Goal: Task Accomplishment & Management: Use online tool/utility

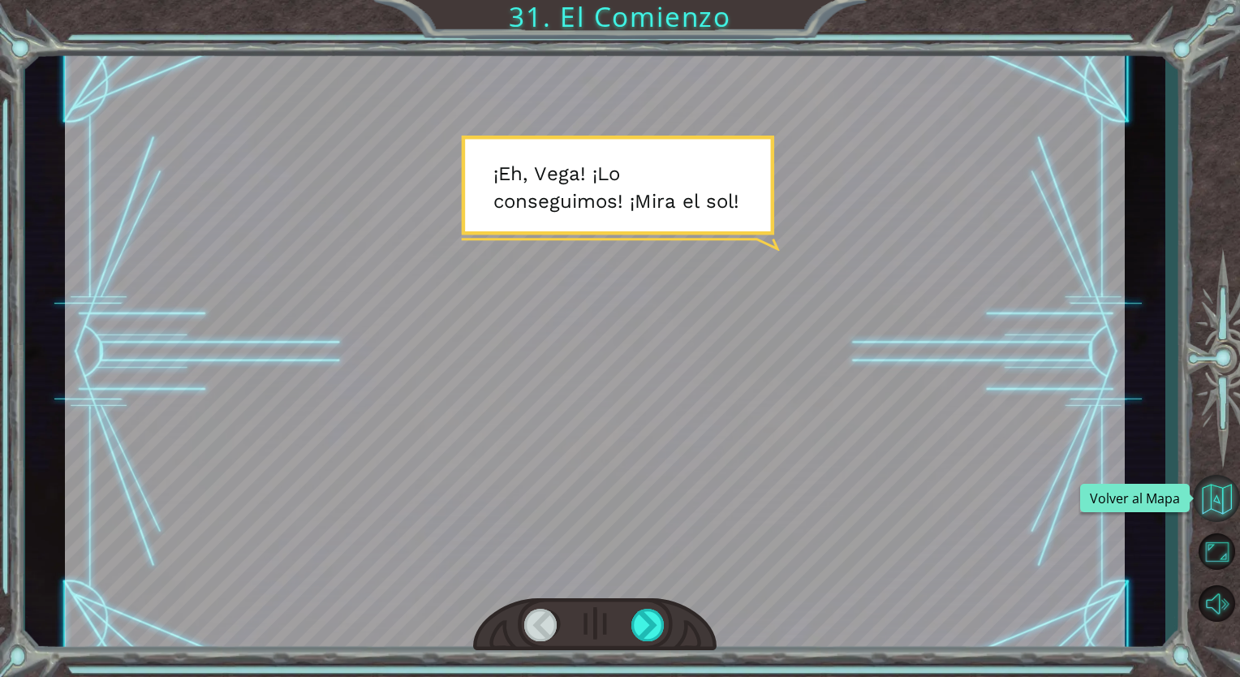
click at [1213, 517] on button "Volver al Mapa" at bounding box center [1216, 498] width 47 height 47
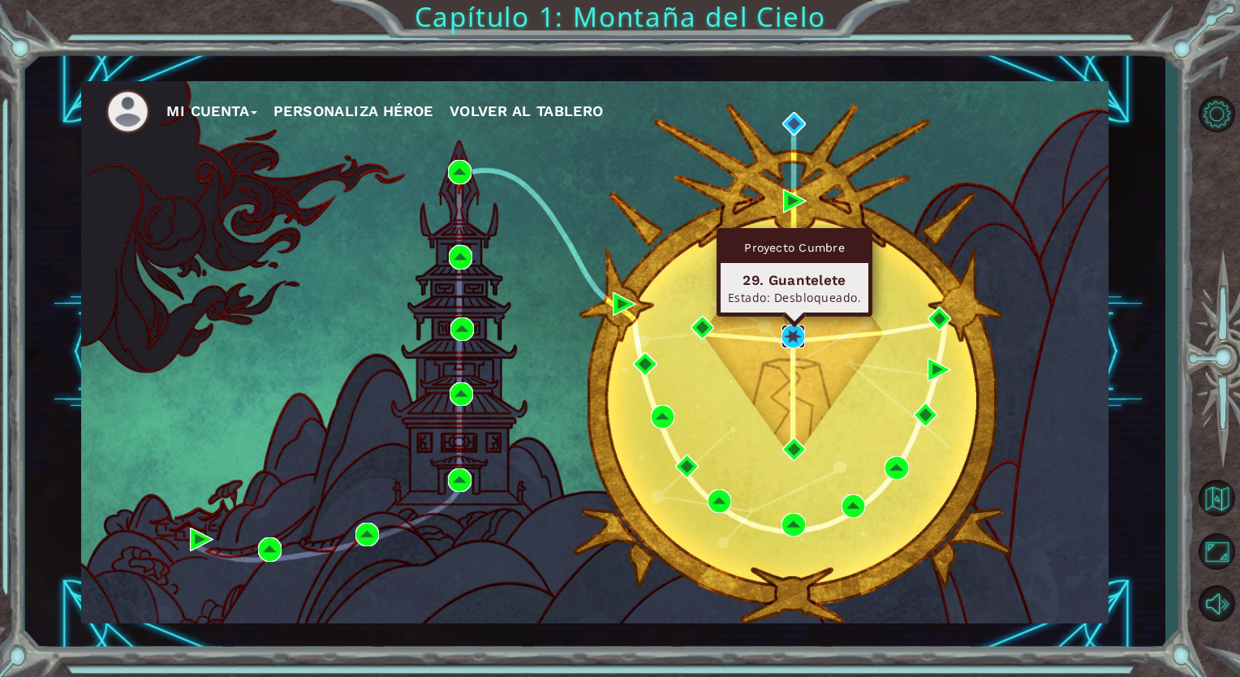
click at [792, 340] on img at bounding box center [794, 337] width 24 height 24
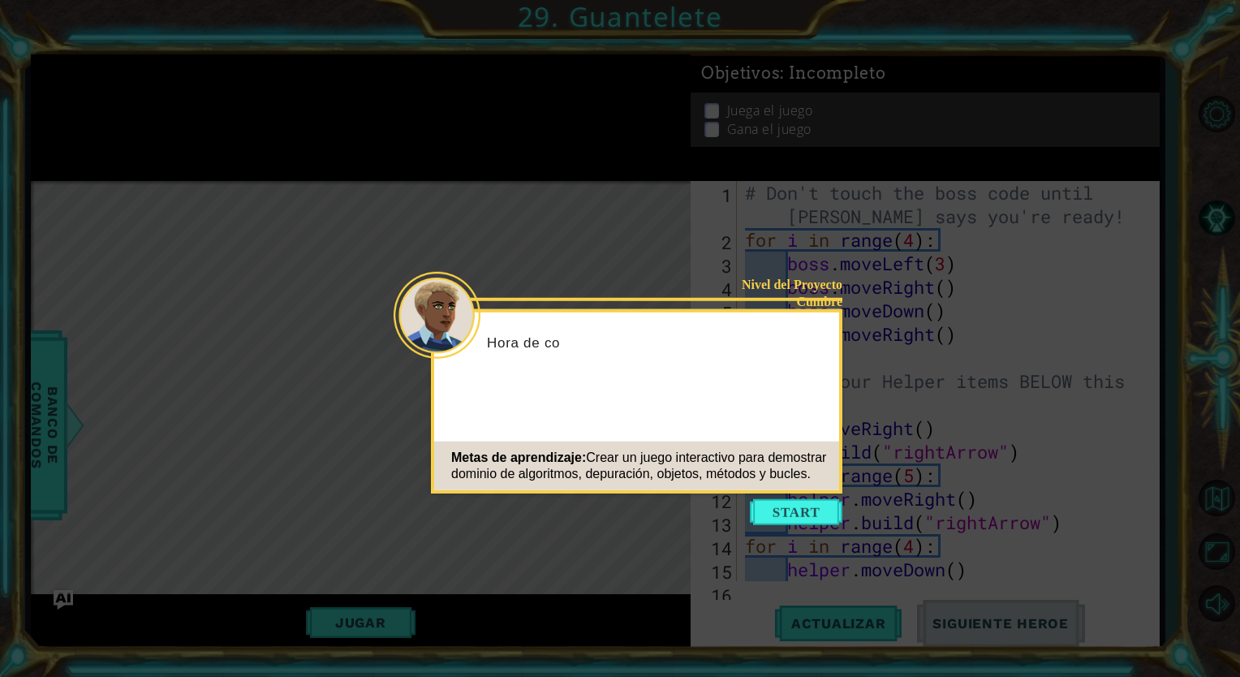
scroll to position [282, 0]
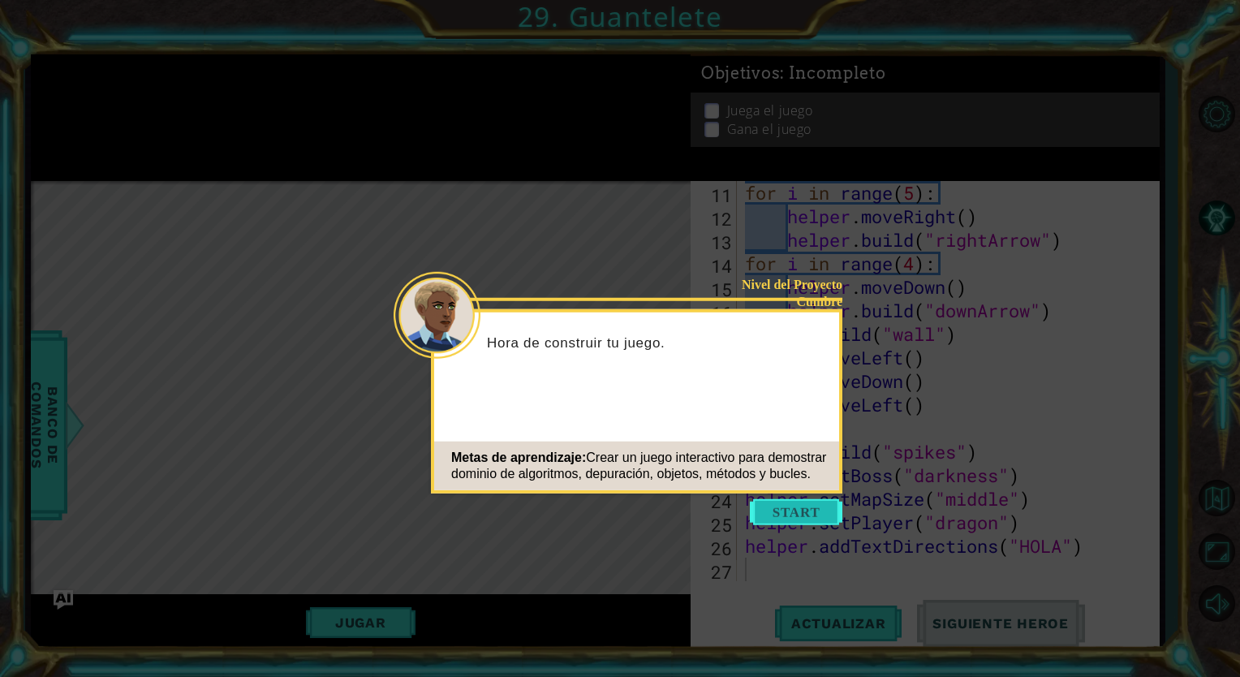
click at [827, 513] on button "Start" at bounding box center [796, 512] width 93 height 26
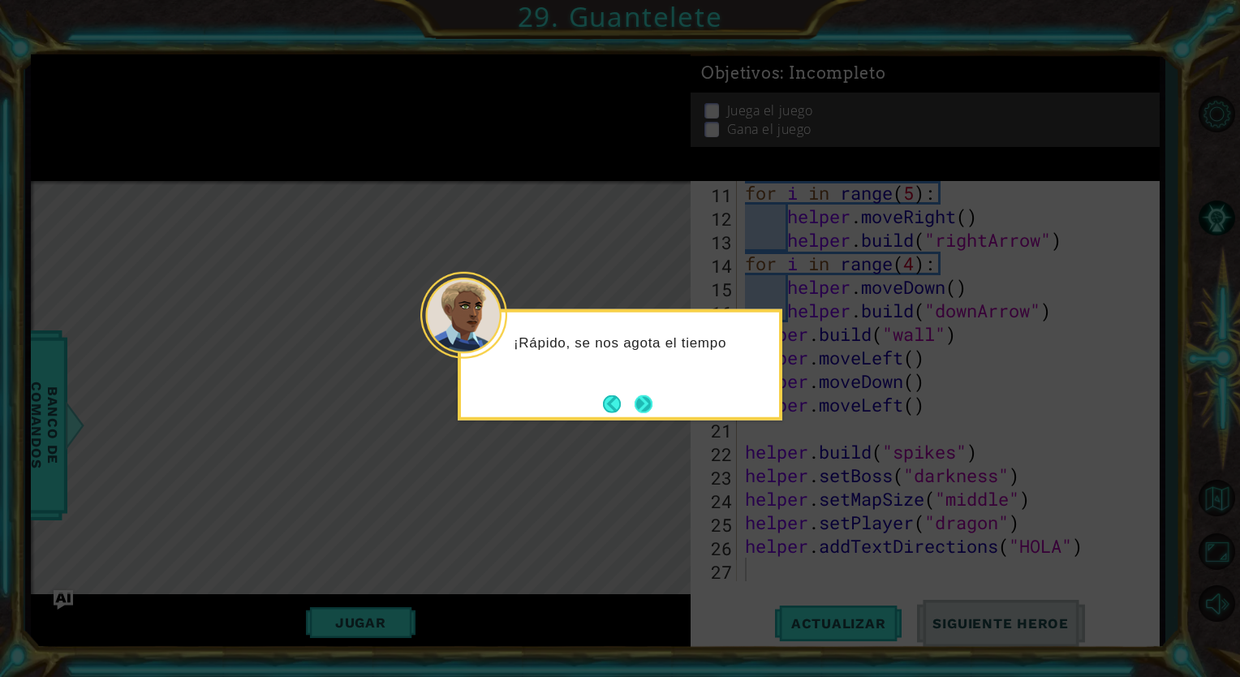
click at [653, 398] on button "Next" at bounding box center [644, 403] width 18 height 18
click at [650, 398] on button "Next" at bounding box center [644, 403] width 18 height 18
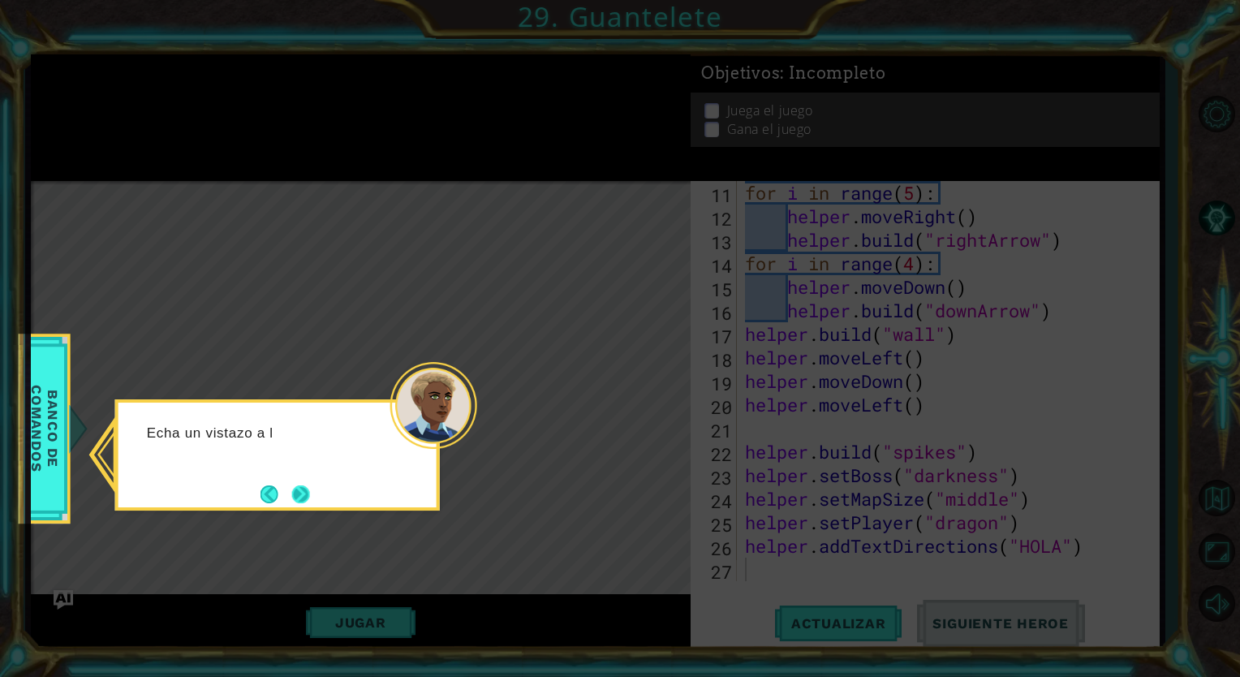
click at [305, 485] on button "Next" at bounding box center [301, 494] width 18 height 18
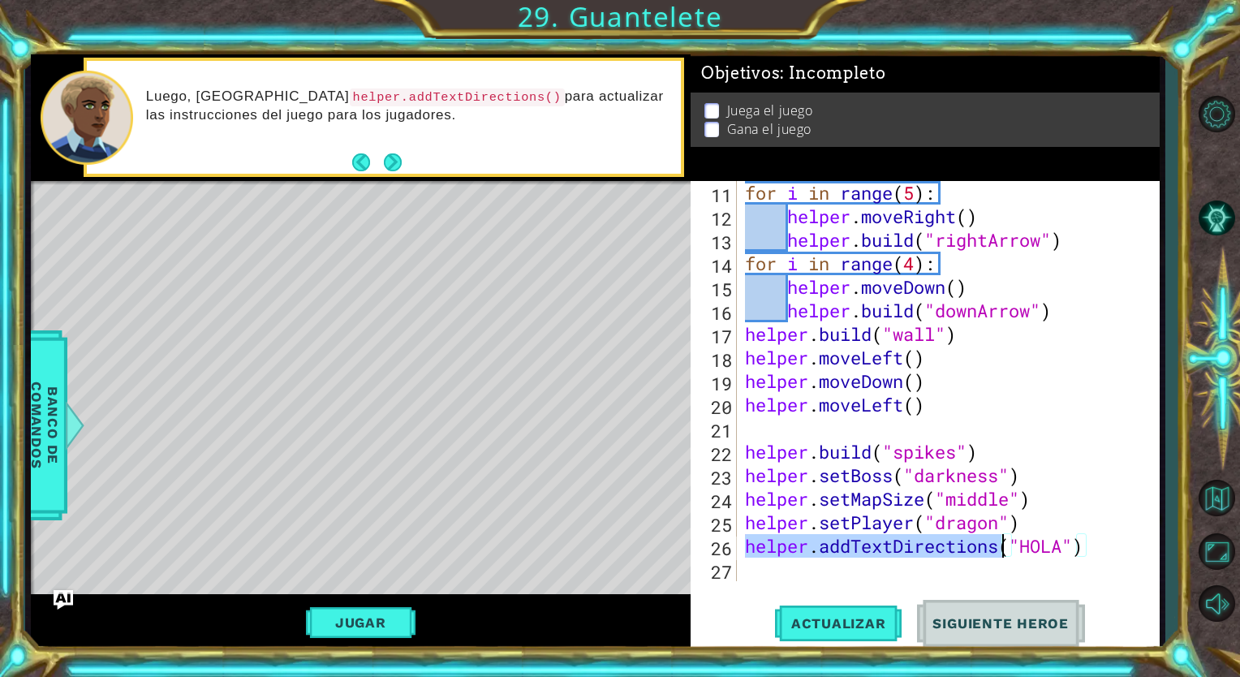
drag, startPoint x: 744, startPoint y: 541, endPoint x: 998, endPoint y: 554, distance: 254.3
click at [998, 554] on div "for i in range ( 5 ) : helper . moveRight ( ) helper . build ( "rightArrow" ) f…" at bounding box center [946, 404] width 409 height 447
type textarea "helper.addTextDirections("HOLA")"
click at [1209, 482] on button "Volver al Mapa" at bounding box center [1216, 498] width 47 height 47
